Goal: Transaction & Acquisition: Purchase product/service

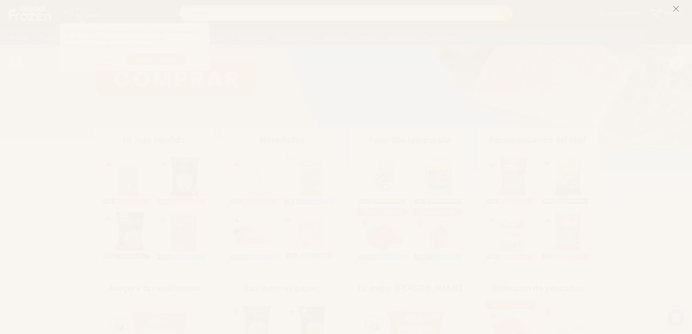
click at [675, 12] on icon at bounding box center [676, 8] width 7 height 7
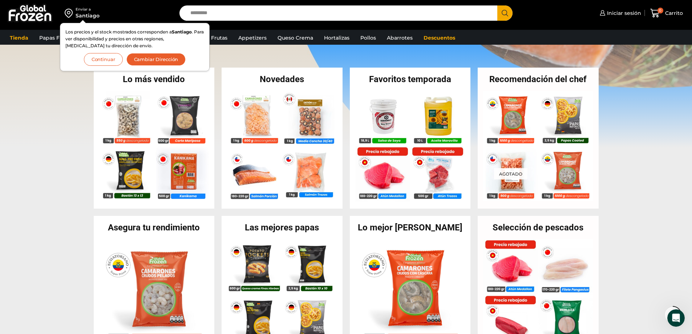
scroll to position [145, 0]
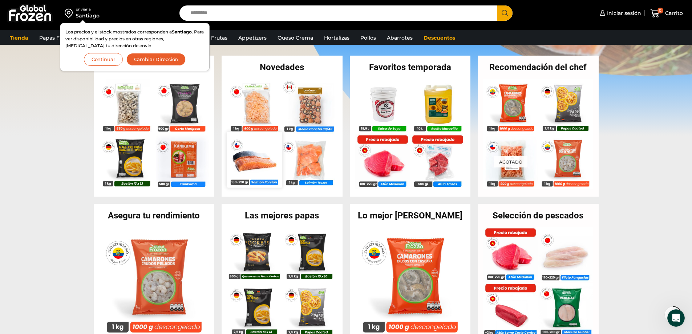
click at [261, 164] on img at bounding box center [254, 159] width 55 height 55
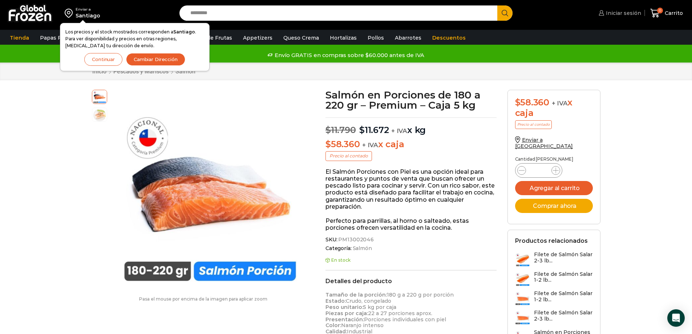
click at [627, 13] on span "Iniciar sesión" at bounding box center [622, 12] width 37 height 7
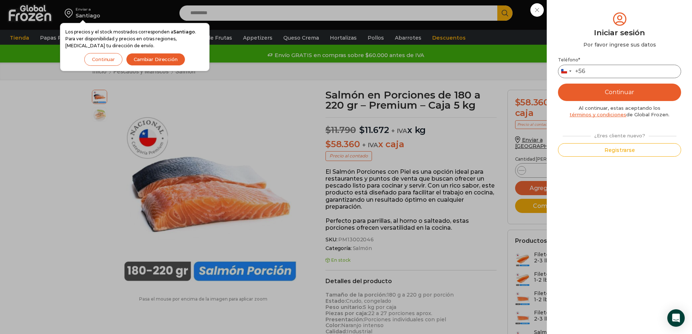
click at [595, 70] on input "Teléfono *" at bounding box center [619, 71] width 123 height 13
type input "*********"
click at [603, 88] on button "Continuar" at bounding box center [619, 92] width 123 height 17
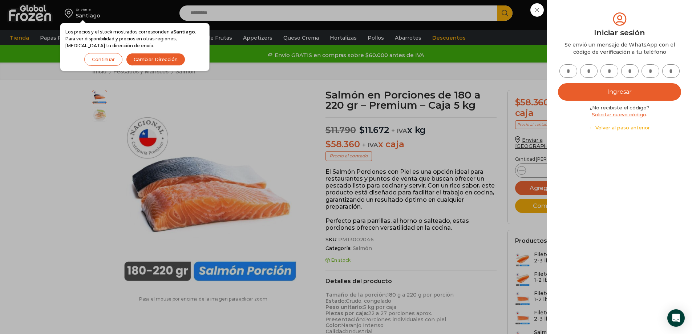
click at [569, 73] on input "text" at bounding box center [569, 70] width 18 height 13
type input "*"
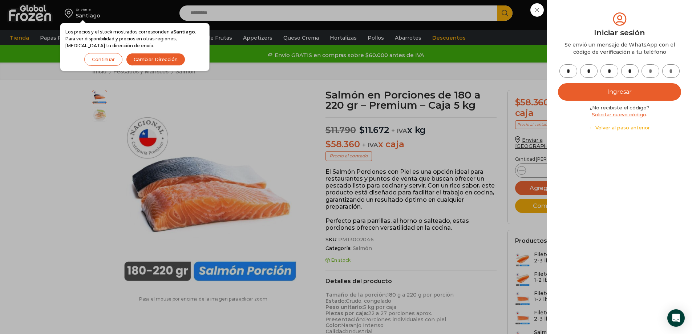
type input "*"
click at [634, 92] on button "Ingresar" at bounding box center [619, 91] width 123 height 17
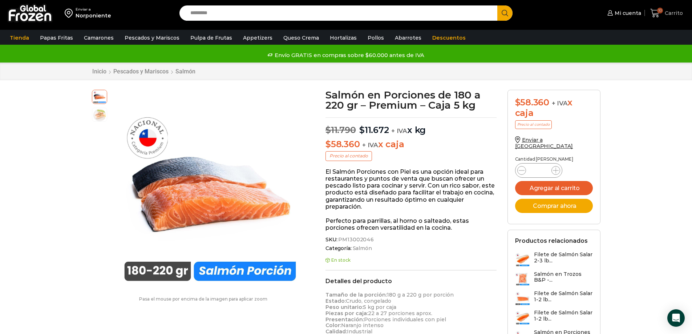
click at [658, 11] on icon at bounding box center [656, 13] width 10 height 10
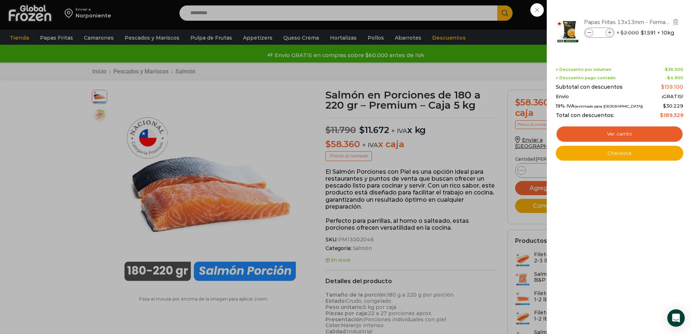
click at [631, 25] on link "Papas Fritas 13x13mm - Formato 2,5 kg - Caja 10 kg" at bounding box center [627, 22] width 86 height 8
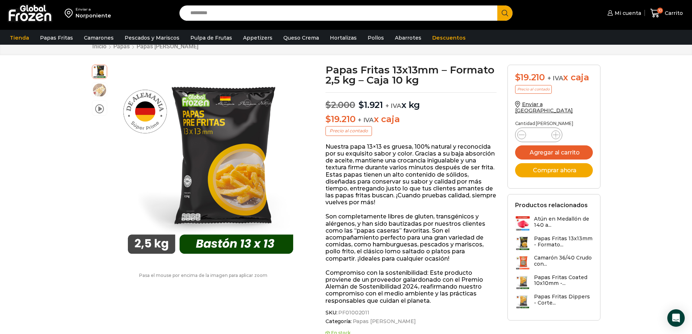
scroll to position [0, 0]
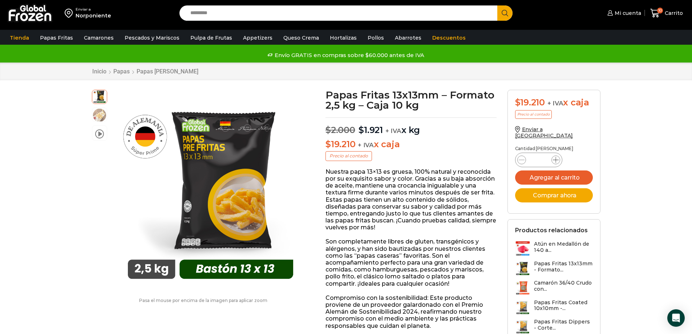
click at [557, 157] on icon at bounding box center [556, 160] width 6 height 6
type input "*"
click at [661, 13] on span "10" at bounding box center [660, 11] width 6 height 6
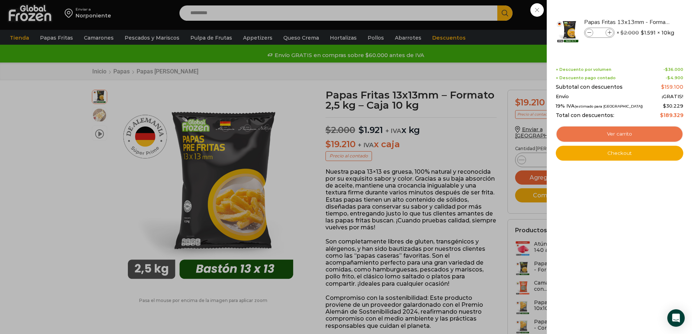
click at [607, 133] on link "Ver carrito" at bounding box center [620, 134] width 128 height 17
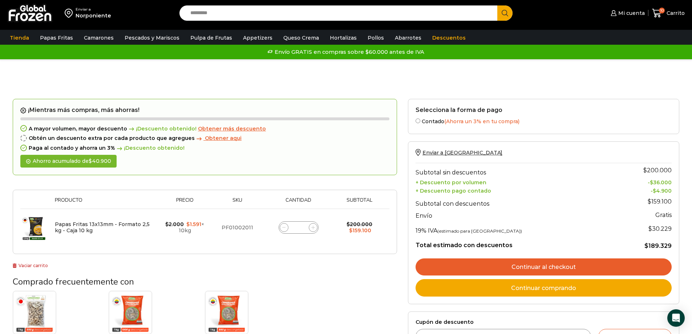
click at [520, 268] on link "Continuar al checkout" at bounding box center [544, 266] width 256 height 17
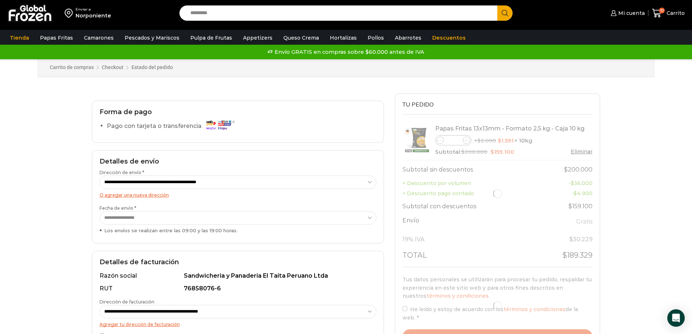
select select "*"
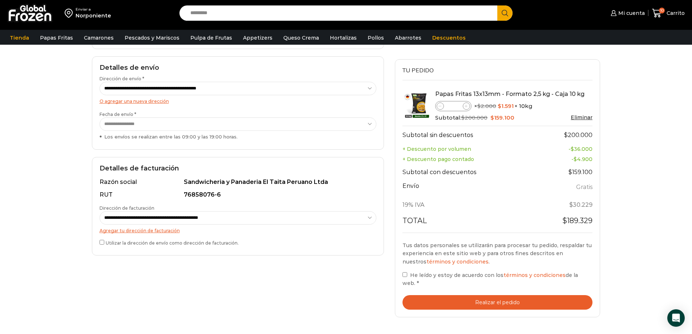
scroll to position [109, 0]
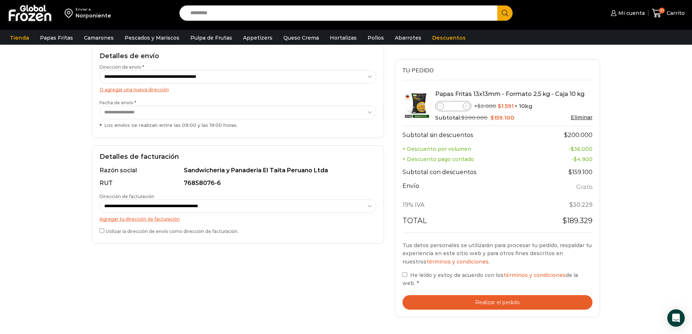
click at [407, 276] on label "He leído y estoy de acuerdo con los términos y condiciones de la web. *" at bounding box center [498, 279] width 190 height 17
click at [454, 296] on button "Realizar el pedido" at bounding box center [498, 302] width 190 height 15
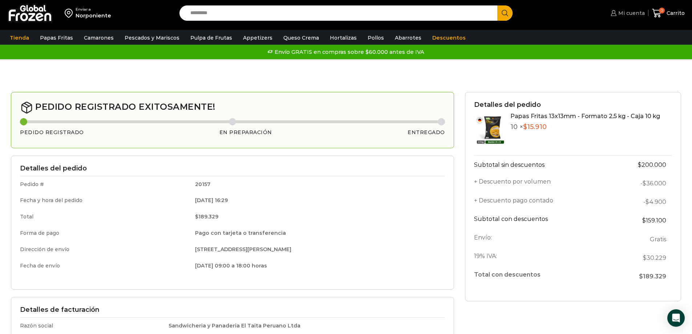
click at [632, 13] on span "Mi cuenta" at bounding box center [631, 12] width 28 height 7
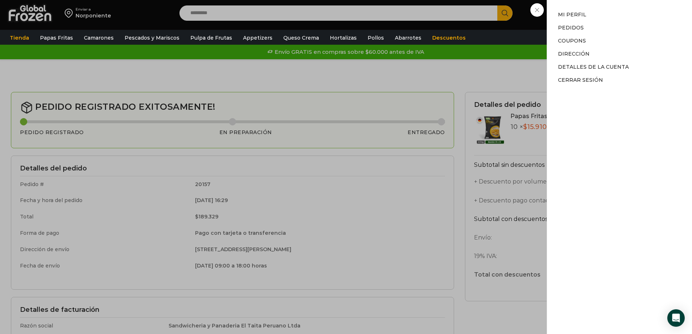
click at [609, 20] on div "Mi cuenta Mi cuenta Mi perfil Pedidos Descargas Coupons Dirección Detalles de l…" at bounding box center [627, 13] width 36 height 15
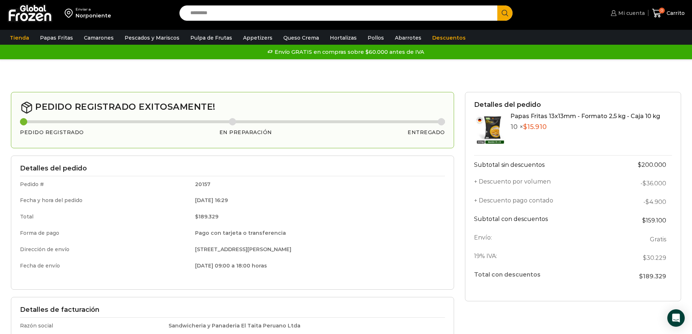
click at [632, 14] on span "Mi cuenta" at bounding box center [631, 12] width 28 height 7
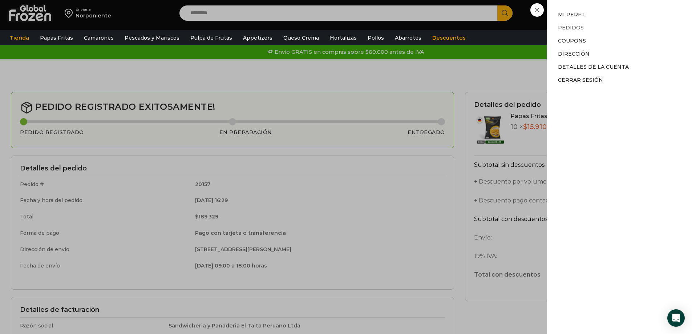
click at [575, 27] on link "Pedidos" at bounding box center [571, 27] width 26 height 7
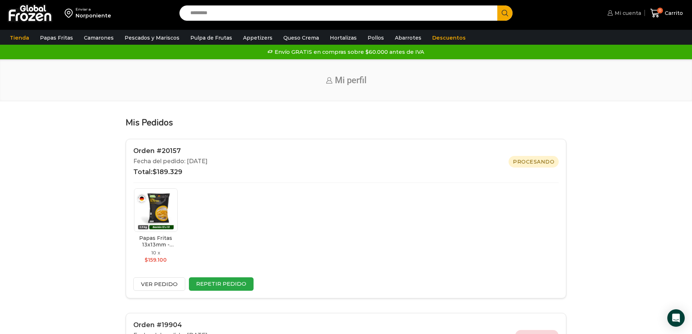
click at [631, 10] on span "Mi cuenta" at bounding box center [627, 12] width 28 height 7
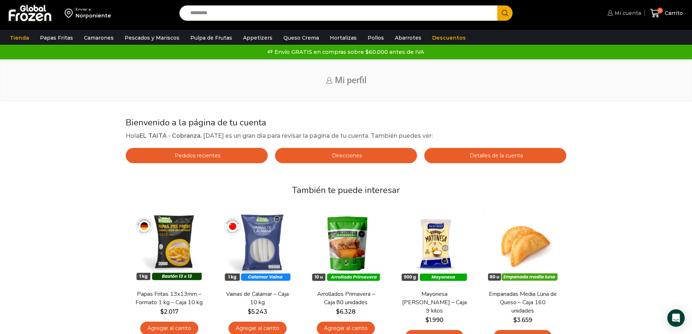
click at [628, 14] on span "Mi cuenta" at bounding box center [627, 12] width 28 height 7
click at [624, 16] on span "Mi cuenta" at bounding box center [627, 12] width 28 height 7
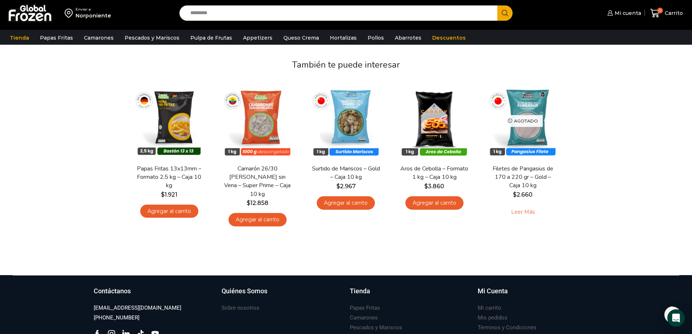
scroll to position [145, 0]
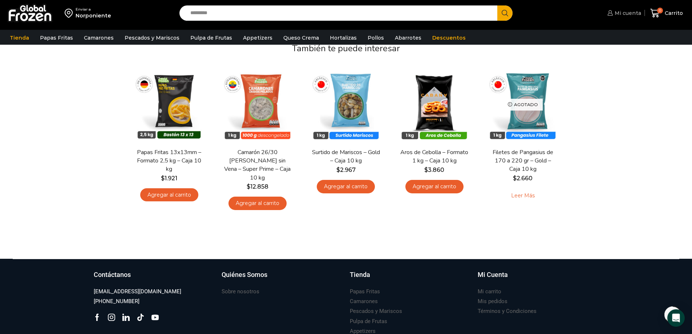
click at [634, 17] on link "Mi cuenta" at bounding box center [624, 13] width 36 height 15
click at [632, 12] on span "Mi cuenta" at bounding box center [627, 12] width 28 height 7
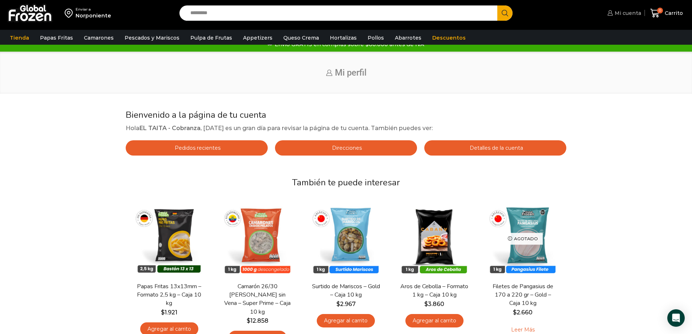
scroll to position [6, 0]
